Goal: Information Seeking & Learning: Check status

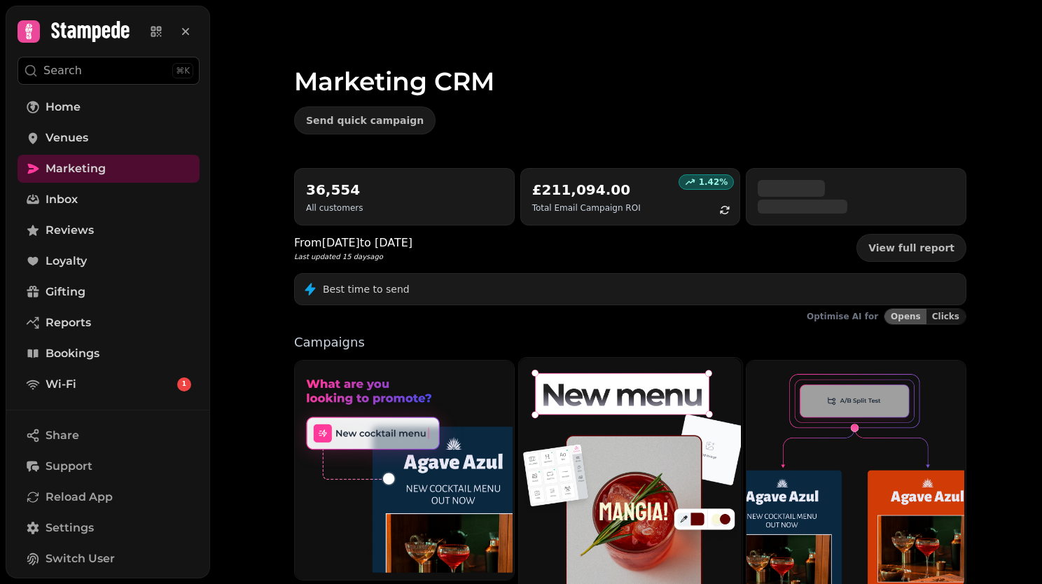
click at [564, 406] on img at bounding box center [628, 472] width 223 height 233
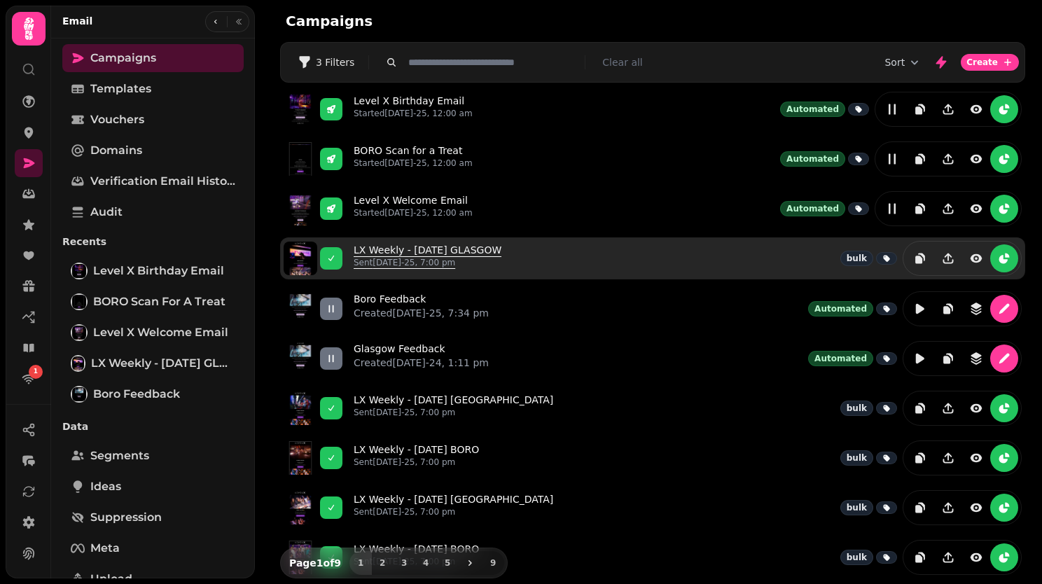
click at [431, 246] on link "LX Weekly - [DATE] GLASGOW Sent [DATE]-25, 7:00 pm" at bounding box center [428, 258] width 148 height 31
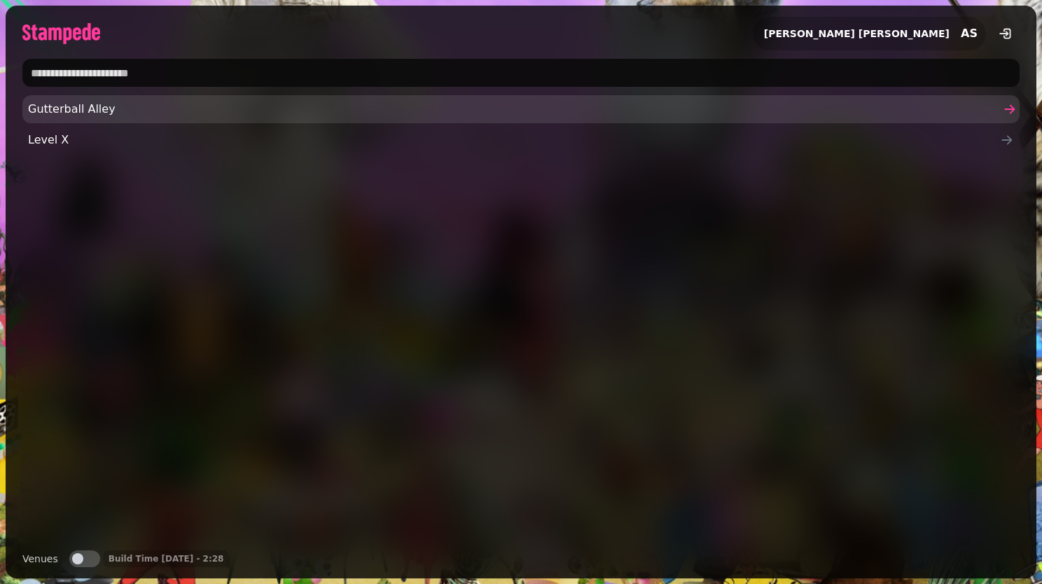
click at [362, 112] on span "Gutterball Alley" at bounding box center [514, 109] width 972 height 17
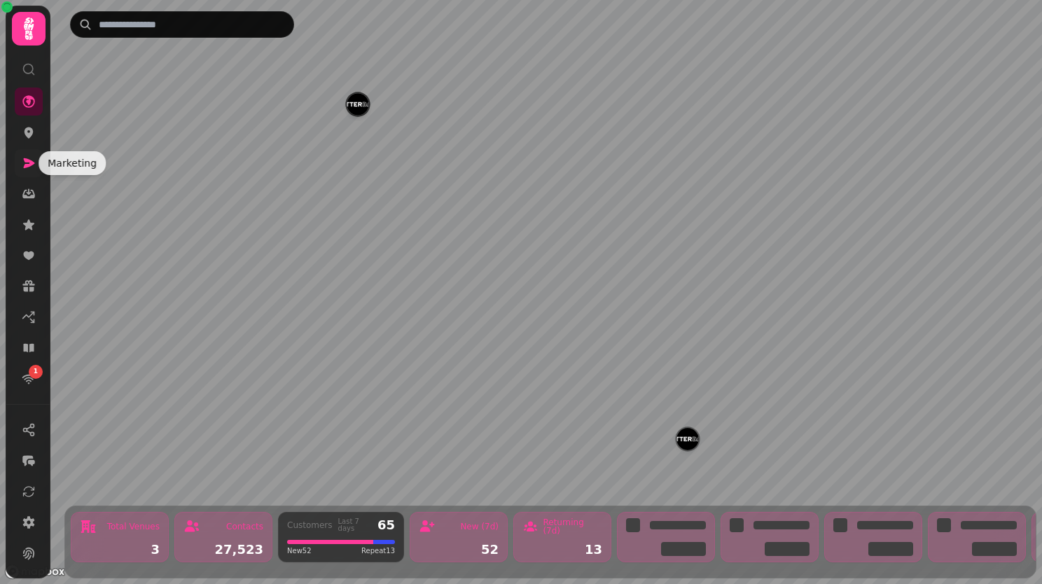
click at [30, 165] on icon at bounding box center [29, 163] width 11 height 10
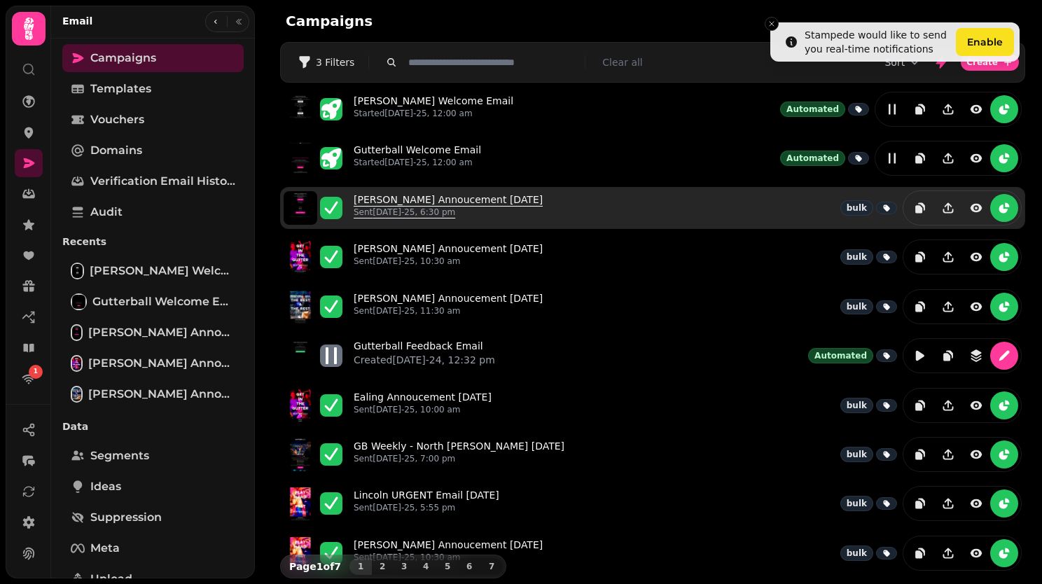
click at [383, 194] on link "Lincoln Annoucement 14th August Sent 14th Aug-25, 6:30 pm" at bounding box center [448, 208] width 189 height 31
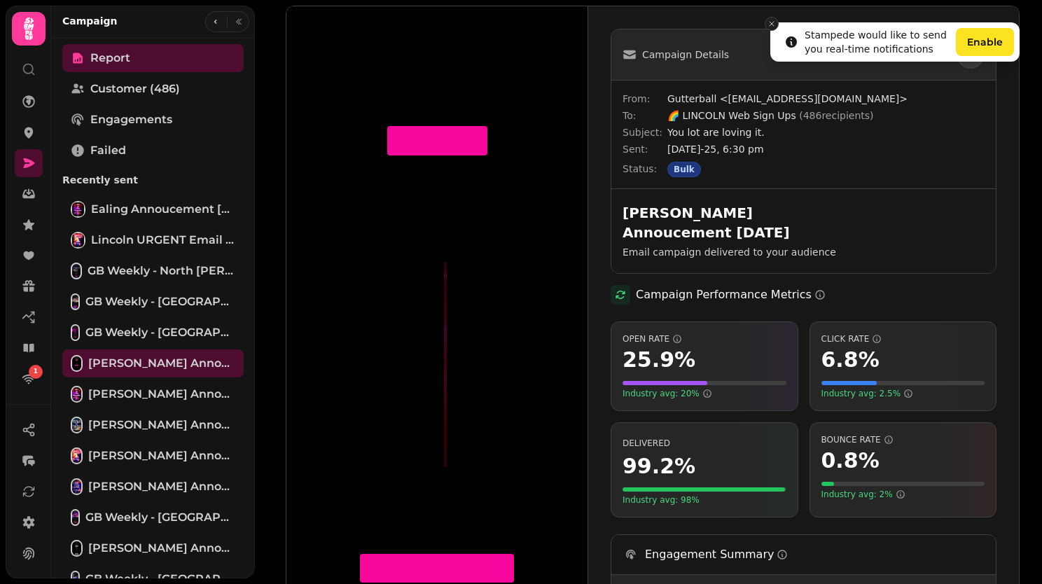
click at [771, 24] on line "Close toast" at bounding box center [771, 24] width 4 height 4
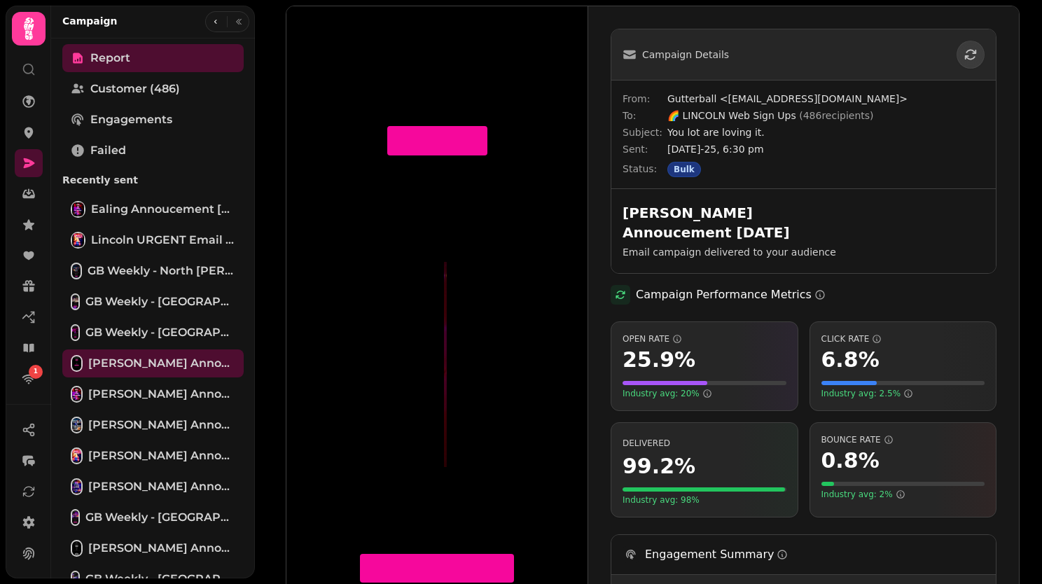
click at [771, 24] on div "Campaign Details From: Gutterball <[EMAIL_ADDRESS][DOMAIN_NAME]> To: 🌈 LINCOLN …" at bounding box center [803, 362] width 431 height 712
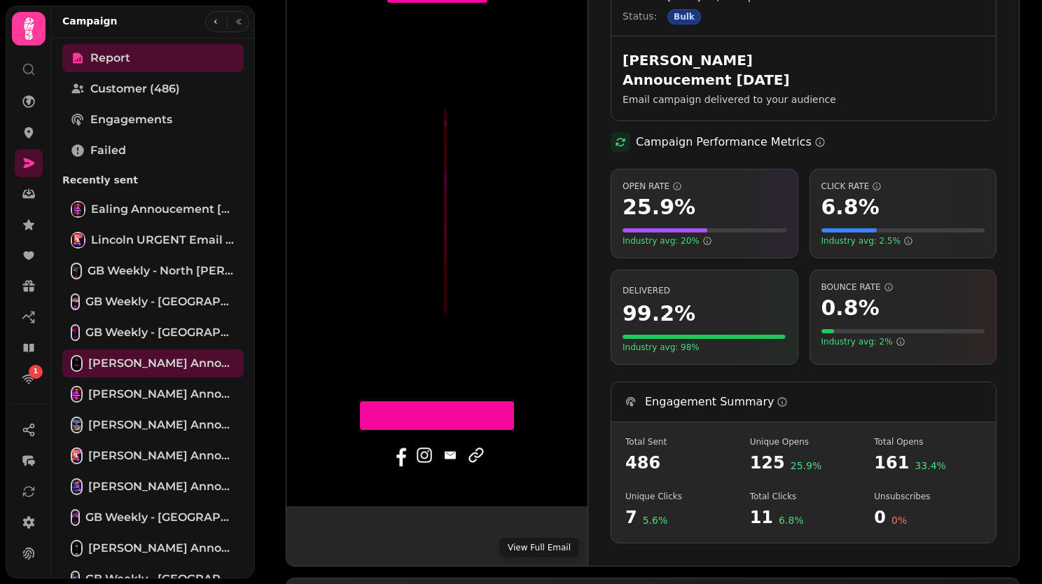
scroll to position [104, 0]
